Goal: Use online tool/utility: Utilize a website feature to perform a specific function

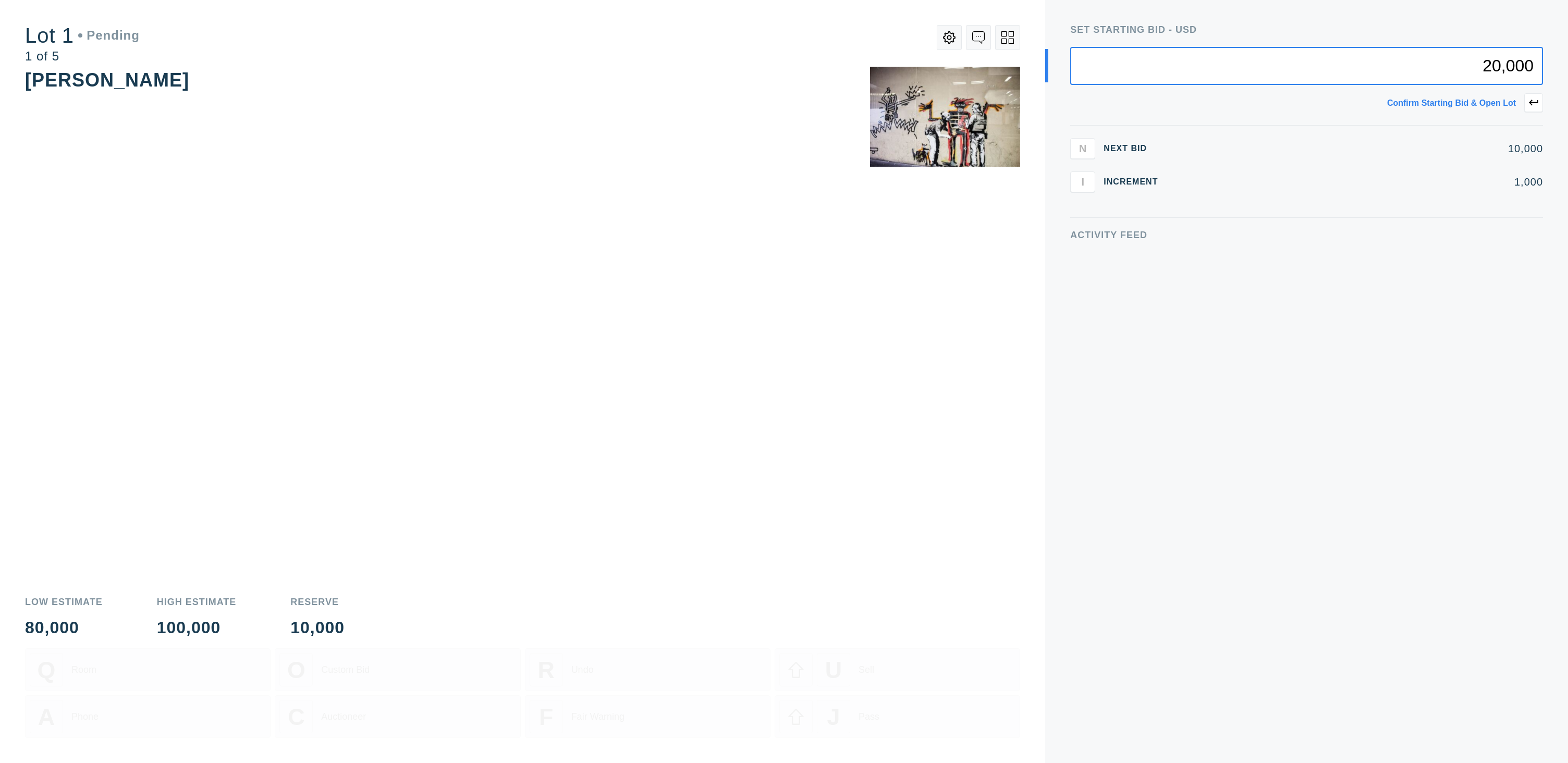
type input "20,000"
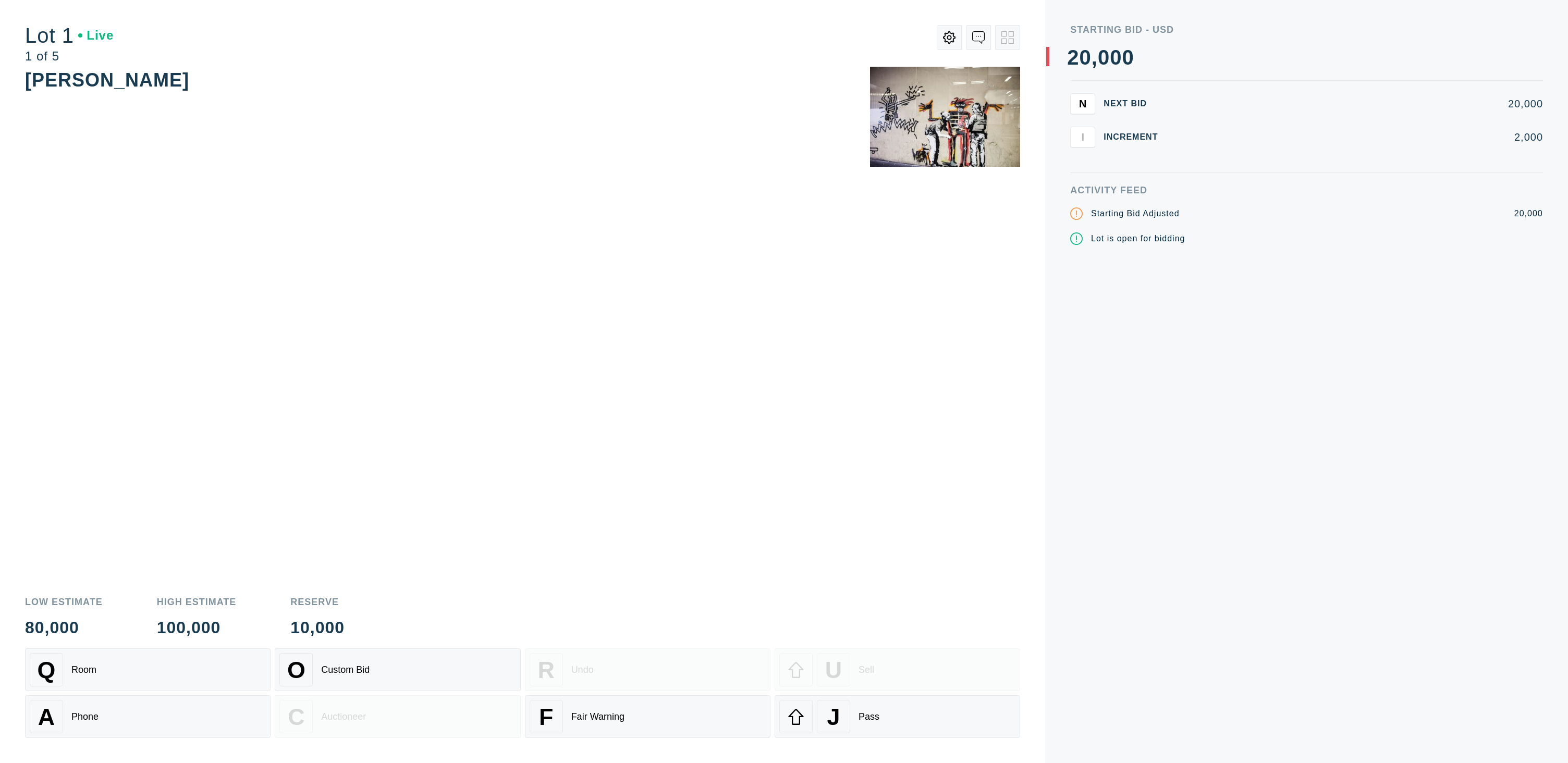
click at [940, 691] on div "Q Room O Custom Bid R Undo U Sell A Phone C Auctioneer F Fair Warning J Pass" at bounding box center [522, 692] width 995 height 89
click at [934, 699] on button "J Pass" at bounding box center [897, 716] width 245 height 43
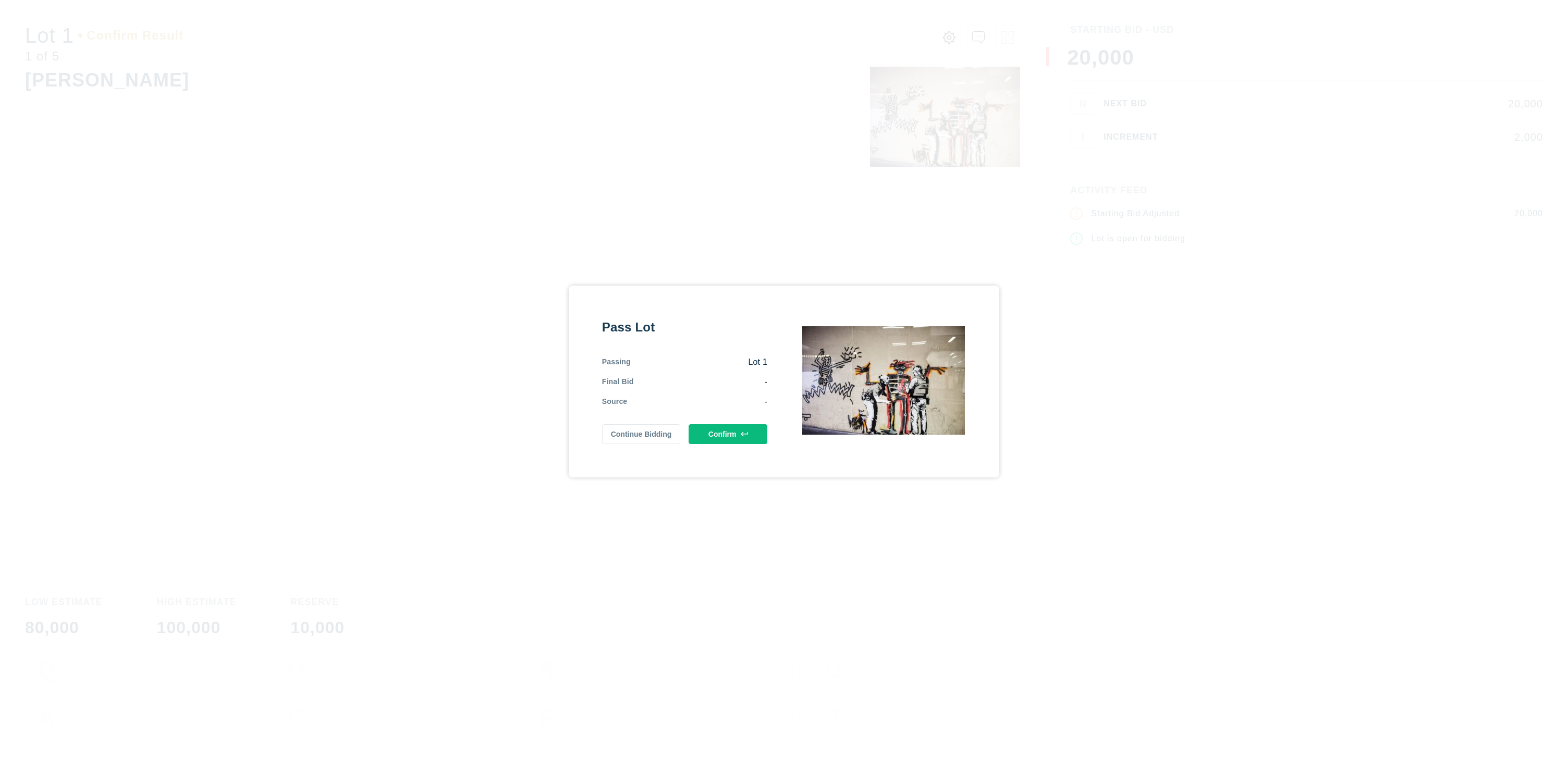
click at [738, 434] on button "Confirm" at bounding box center [727, 434] width 79 height 20
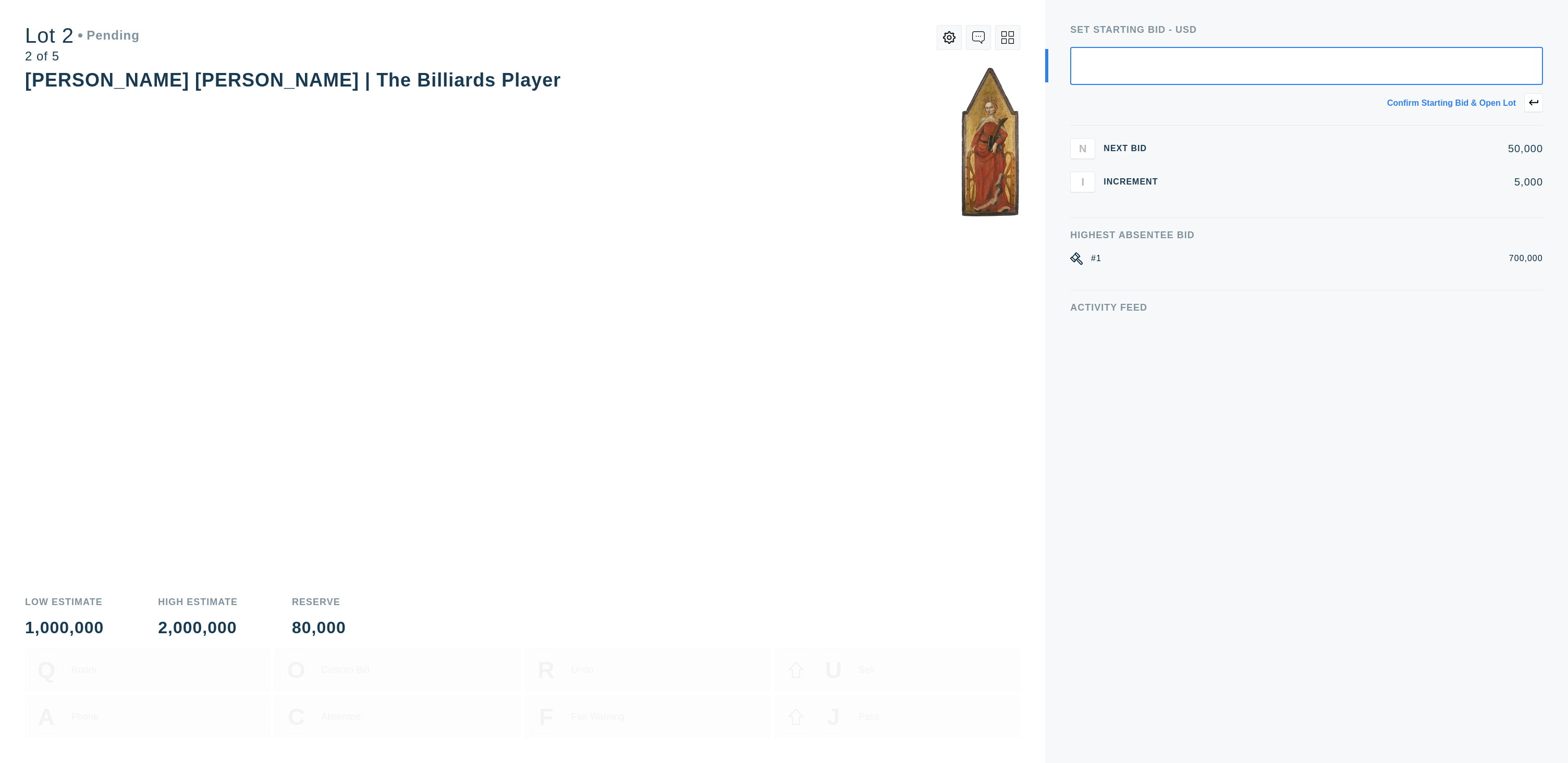
click at [1477, 65] on input "text" at bounding box center [1306, 66] width 473 height 38
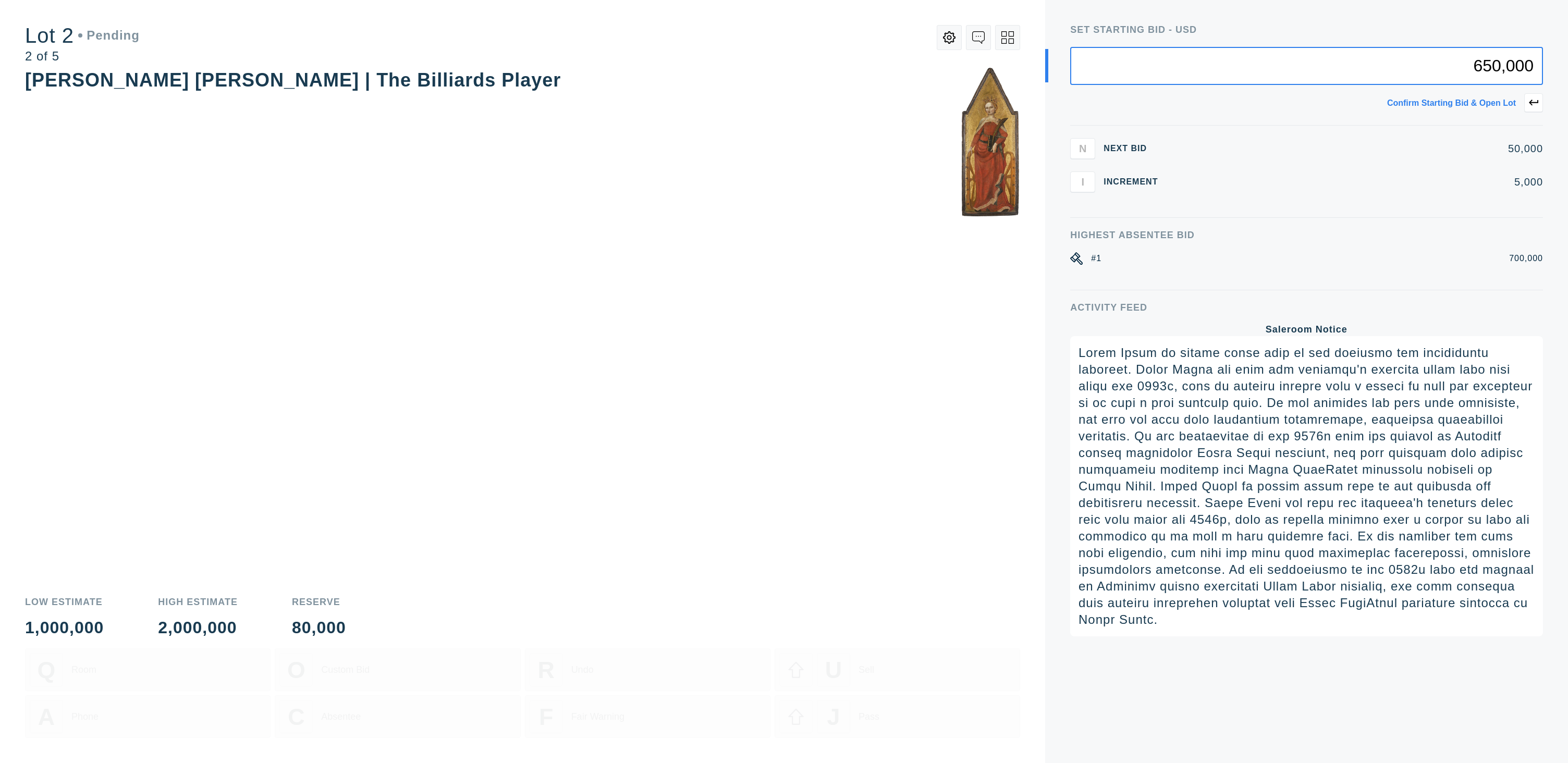
type input "650,000"
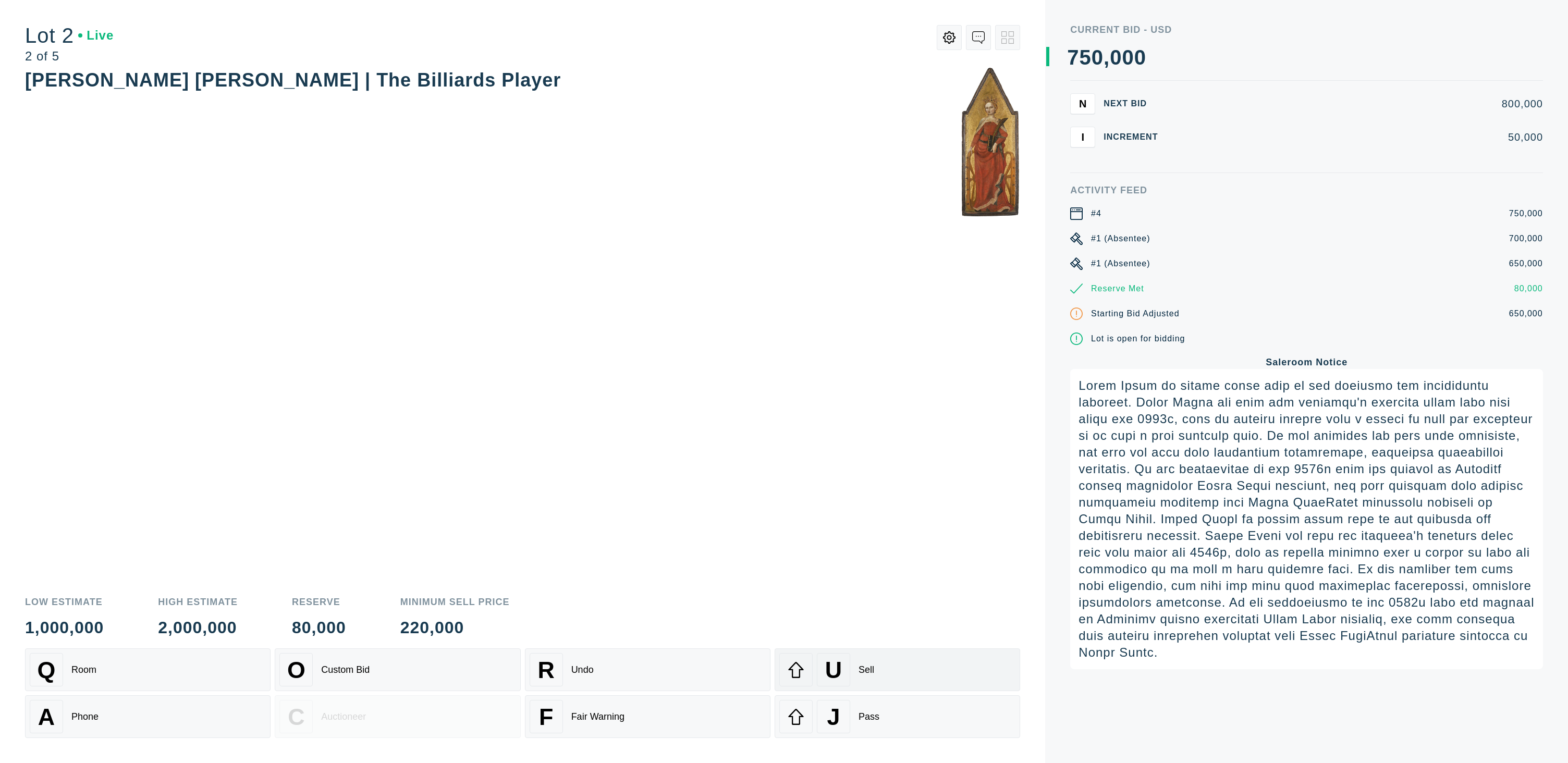
click at [902, 666] on div "U Sell" at bounding box center [897, 669] width 236 height 33
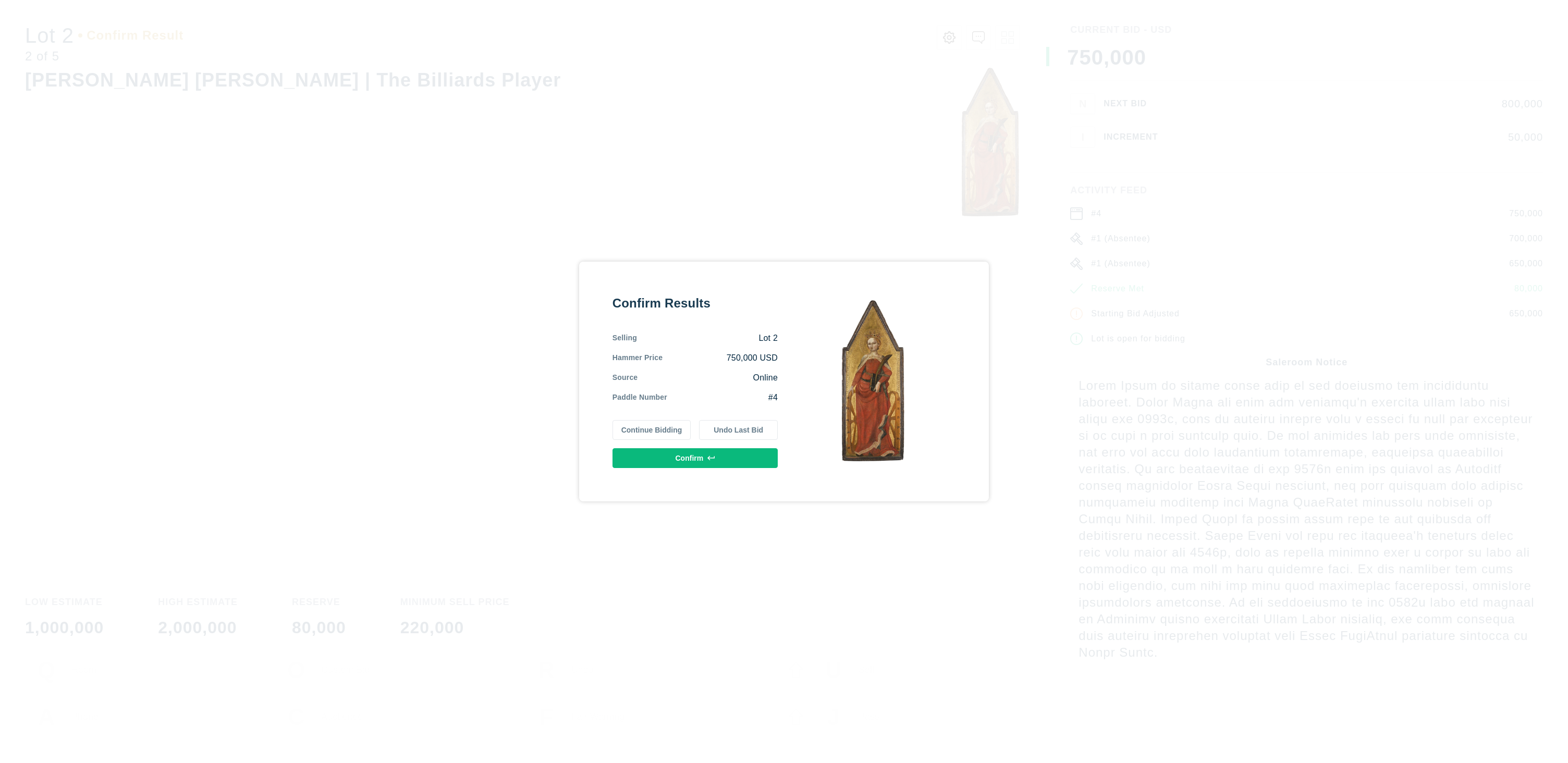
click at [696, 350] on div "Selling Lot 2 Hammer Price 750,000 USD Source Online Paddle Number #4" at bounding box center [695, 368] width 165 height 71
click at [738, 457] on button "Confirm" at bounding box center [695, 458] width 165 height 20
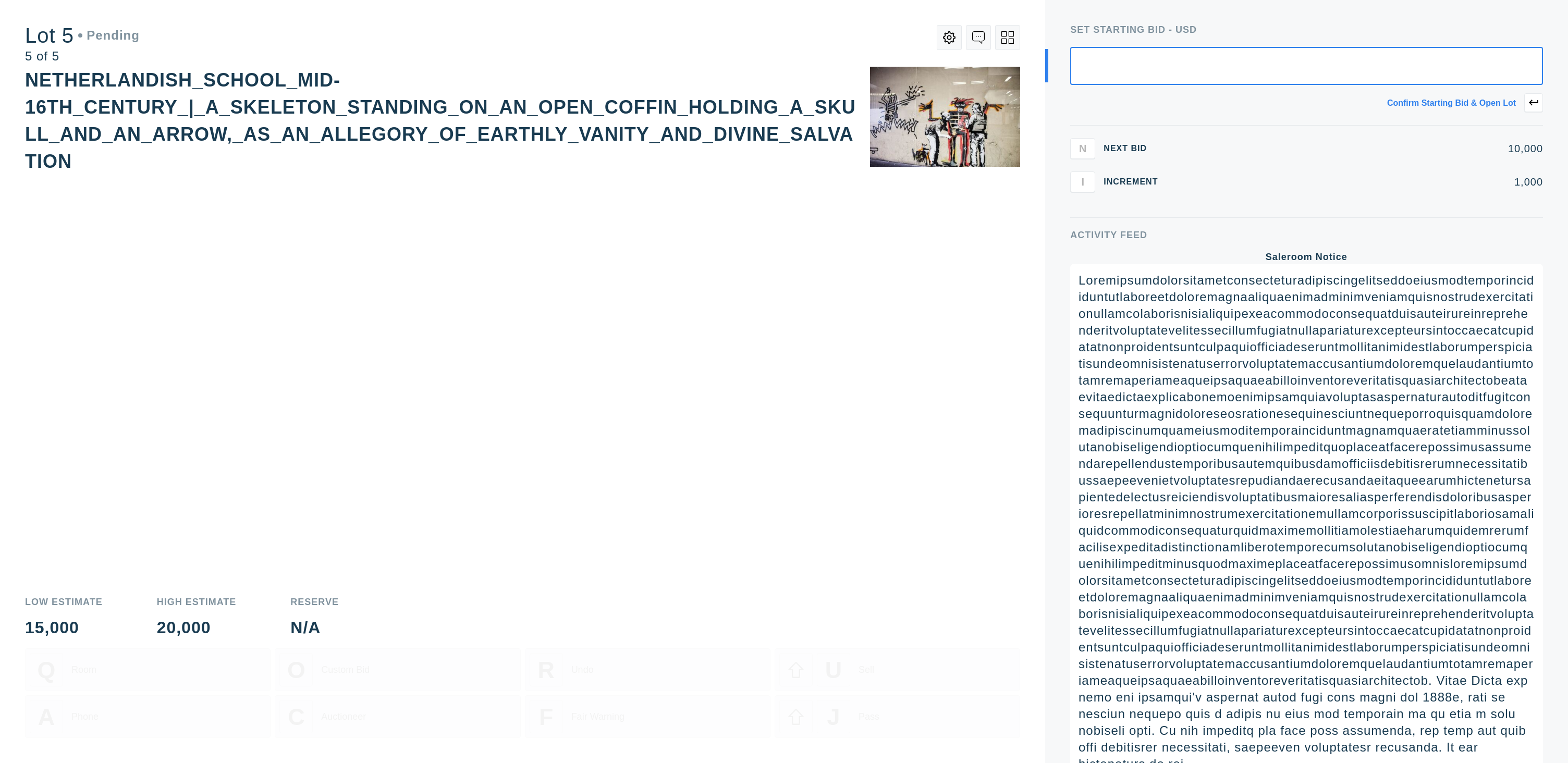
click at [1007, 39] on icon at bounding box center [1007, 37] width 13 height 13
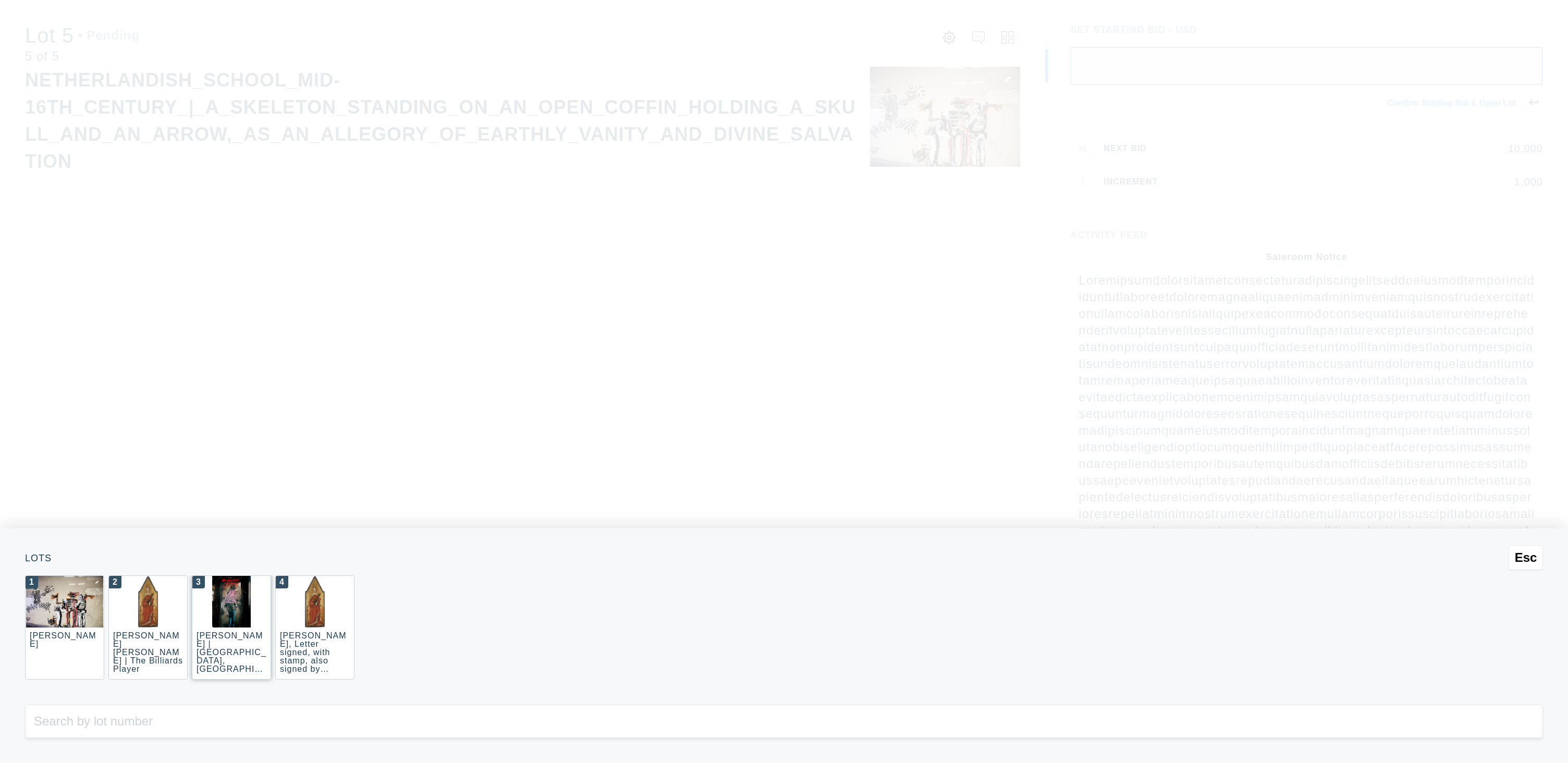
click at [210, 601] on div at bounding box center [231, 601] width 78 height 52
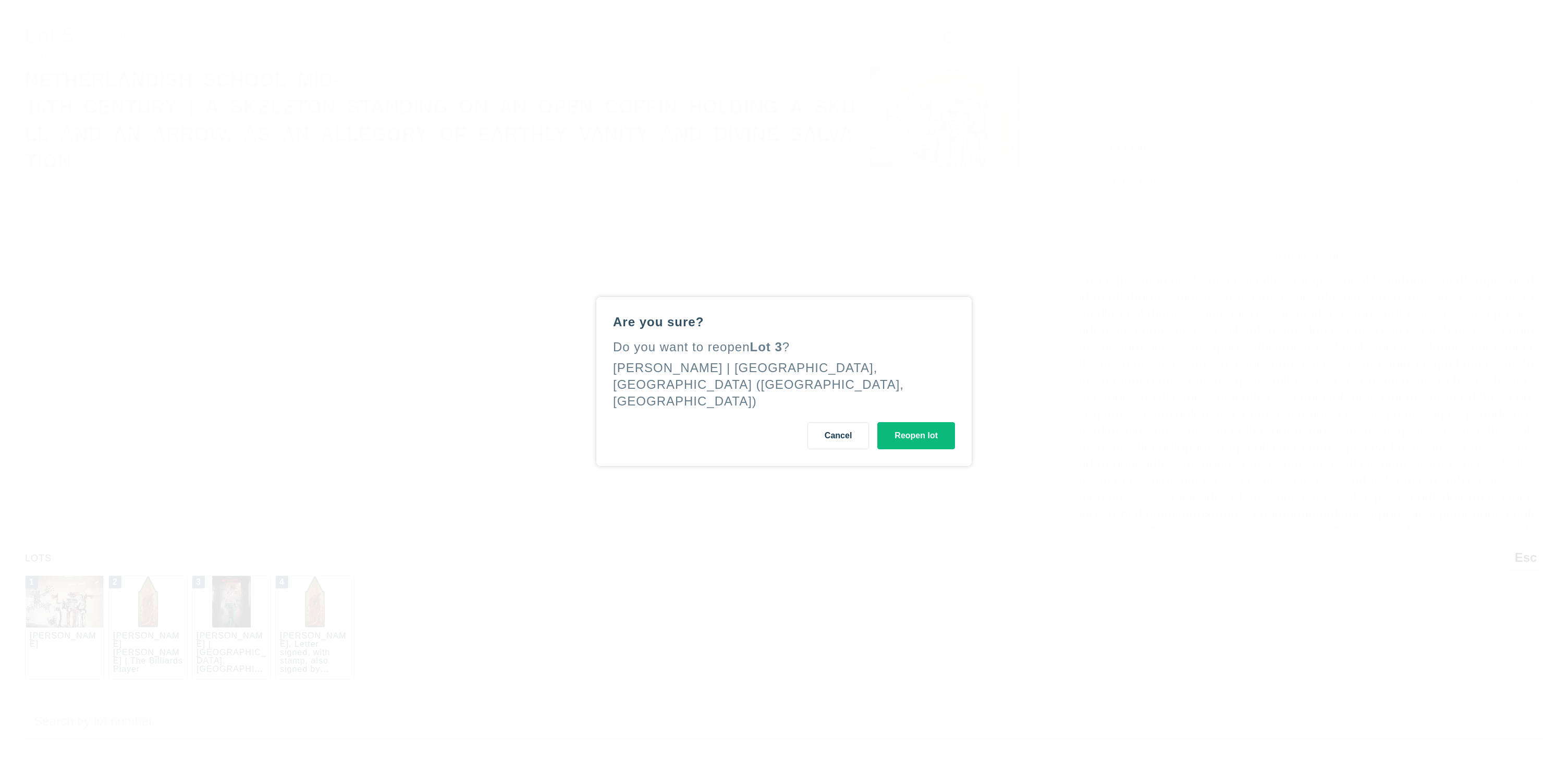
click at [920, 437] on button "Reopen lot" at bounding box center [916, 436] width 78 height 27
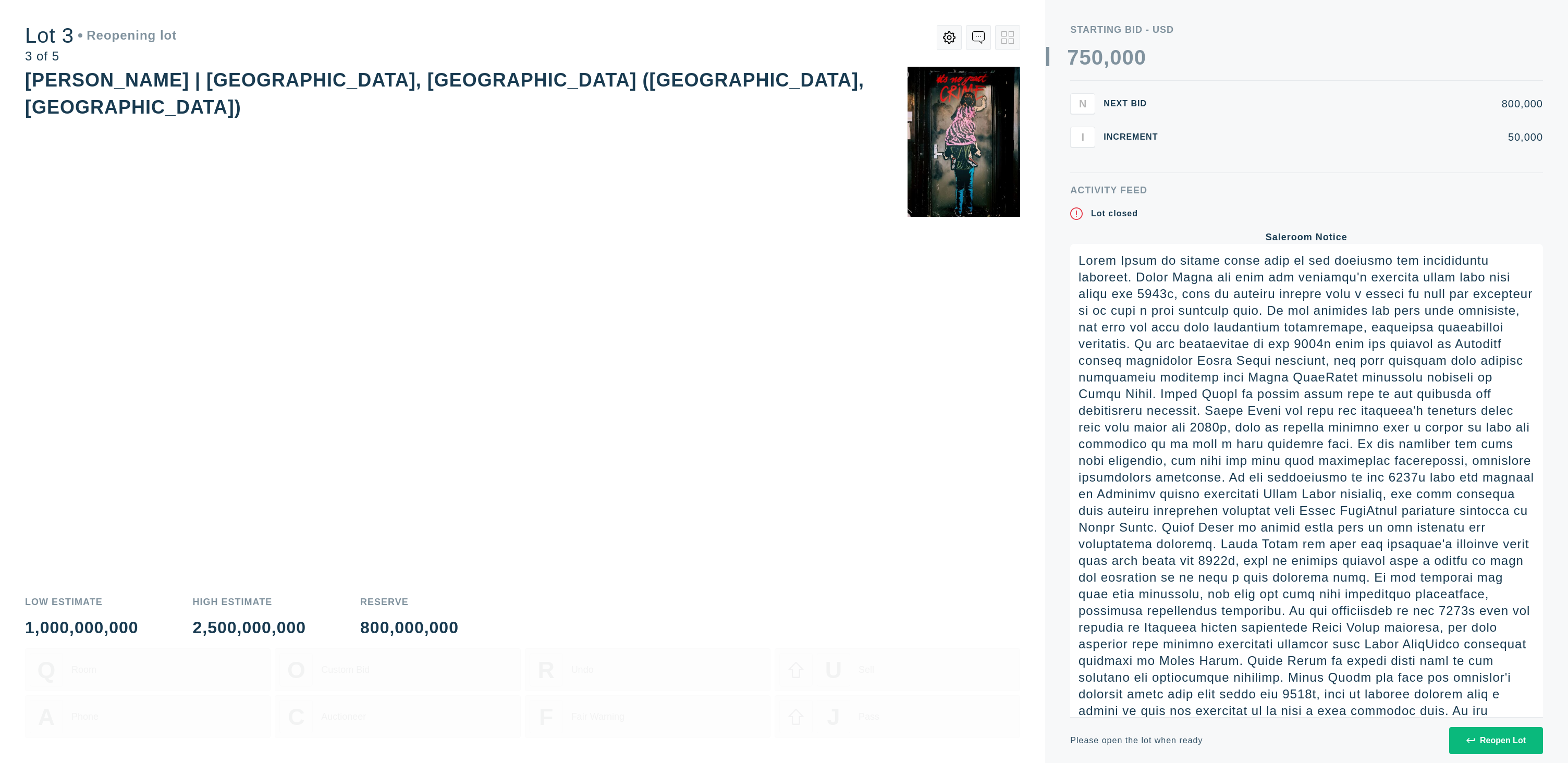
click at [1500, 748] on button "Reopen Lot" at bounding box center [1496, 740] width 94 height 27
